Goal: Find specific page/section: Find specific page/section

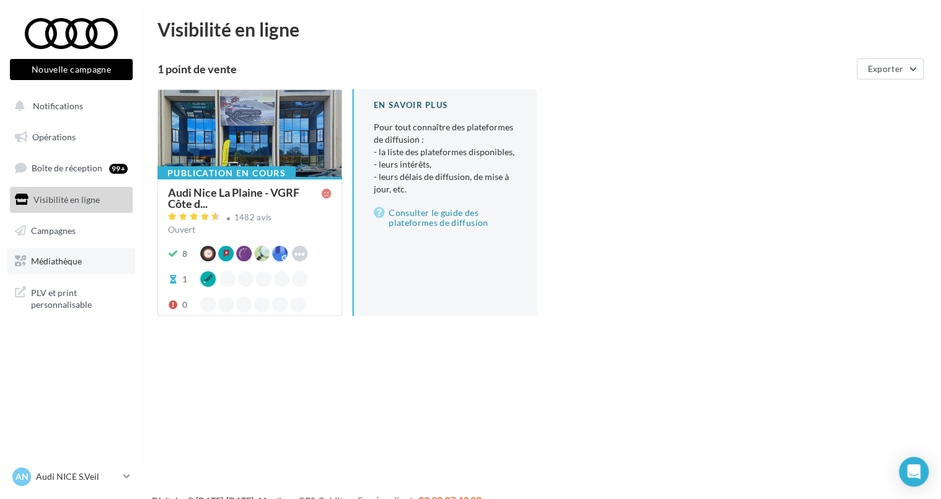
click at [62, 256] on span "Médiathèque" at bounding box center [56, 260] width 51 height 11
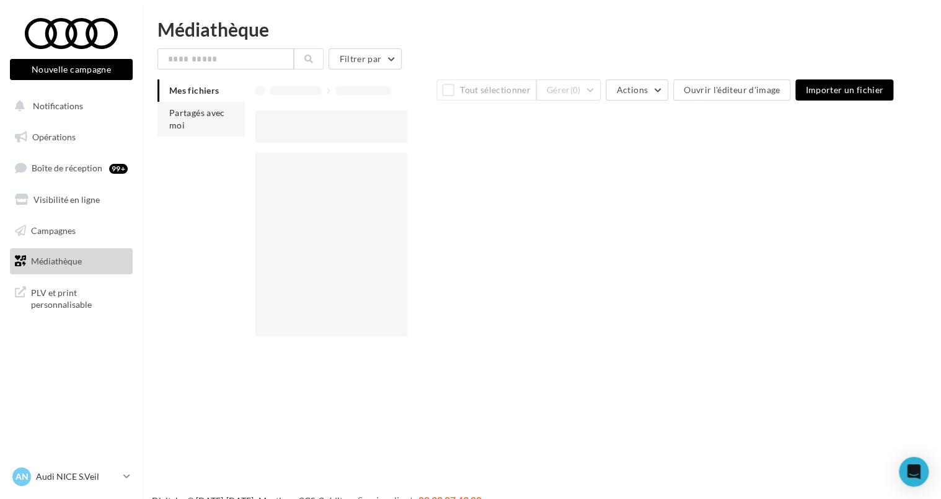
click at [199, 109] on span "Partagés avec moi" at bounding box center [197, 118] width 56 height 23
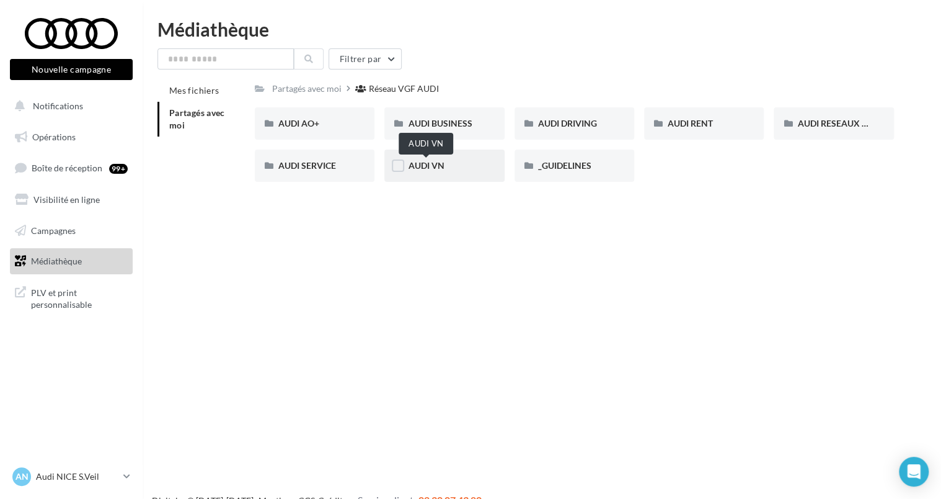
click at [432, 164] on span "AUDI VN" at bounding box center [426, 165] width 36 height 11
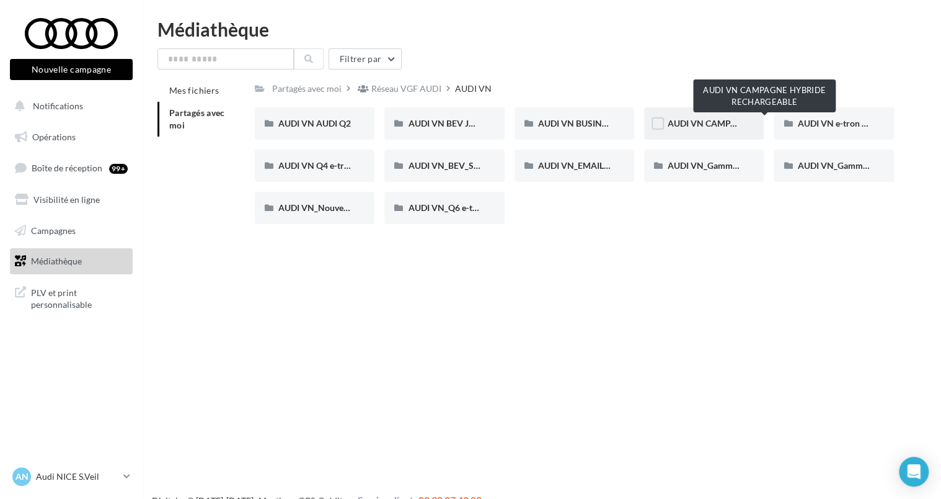
click at [707, 124] on span "AUDI VN CAMPAGNE HYBRIDE RECHARGEABLE" at bounding box center [765, 123] width 195 height 11
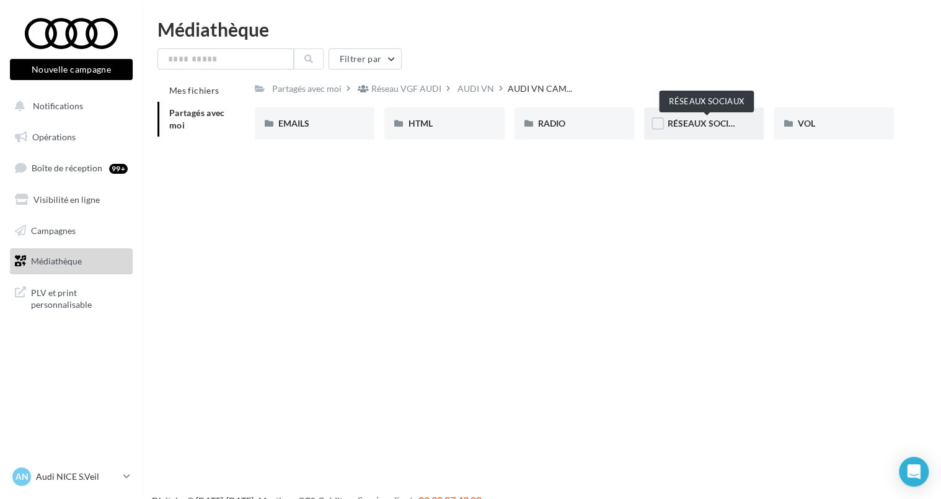
click at [698, 125] on span "RÉSEAUX SOCIAUX" at bounding box center [707, 123] width 79 height 11
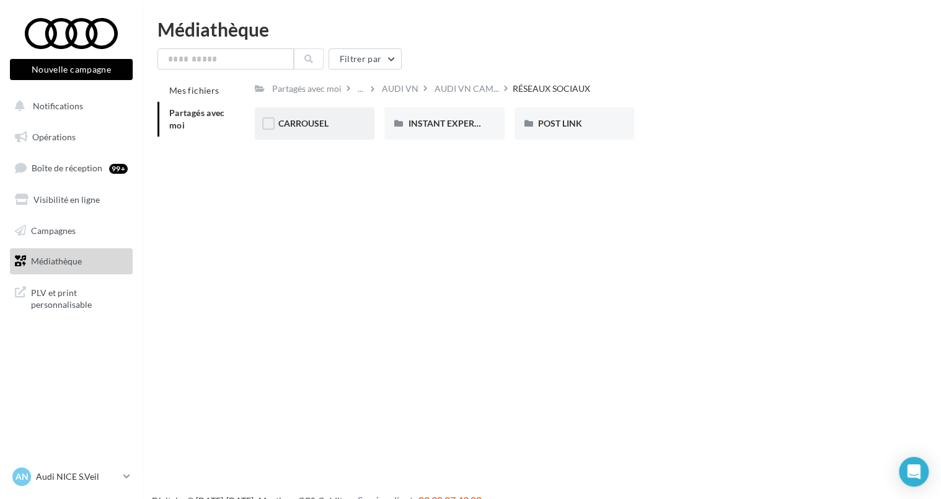
click at [330, 122] on div "CARROUSEL" at bounding box center [314, 123] width 73 height 12
click at [360, 90] on div "..." at bounding box center [360, 88] width 11 height 17
click at [499, 235] on div "Nouvelle campagne Nouvelle campagne Notifications Opérations Boîte de réception…" at bounding box center [470, 269] width 941 height 499
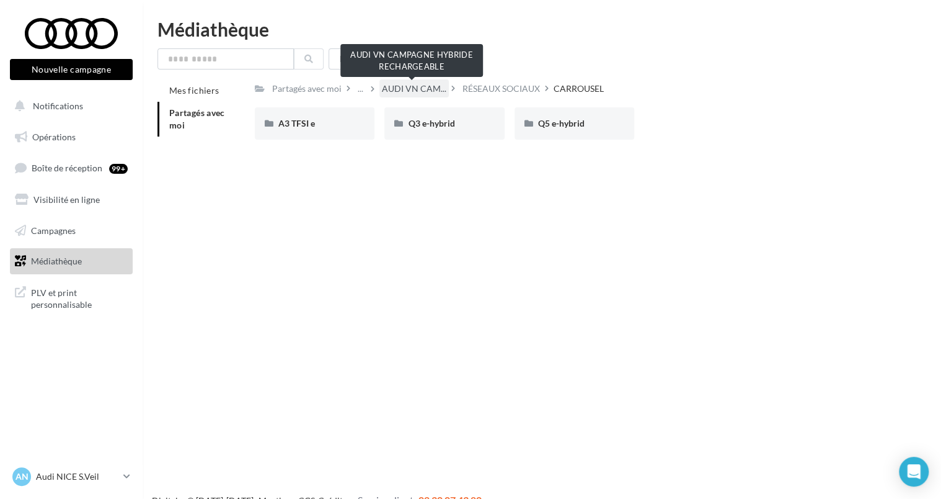
click at [419, 92] on span "AUDI VN CAM..." at bounding box center [414, 88] width 64 height 12
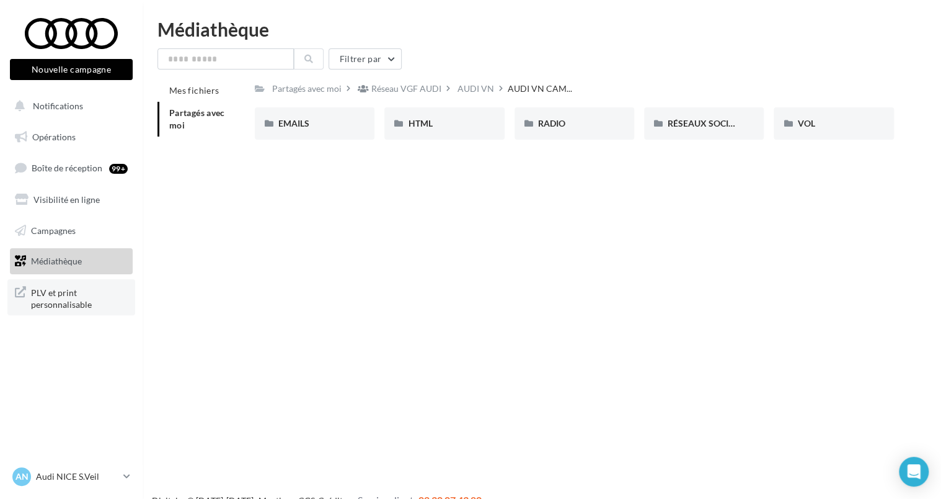
click at [56, 294] on span "PLV et print personnalisable" at bounding box center [79, 297] width 97 height 27
